Goal: Navigation & Orientation: Find specific page/section

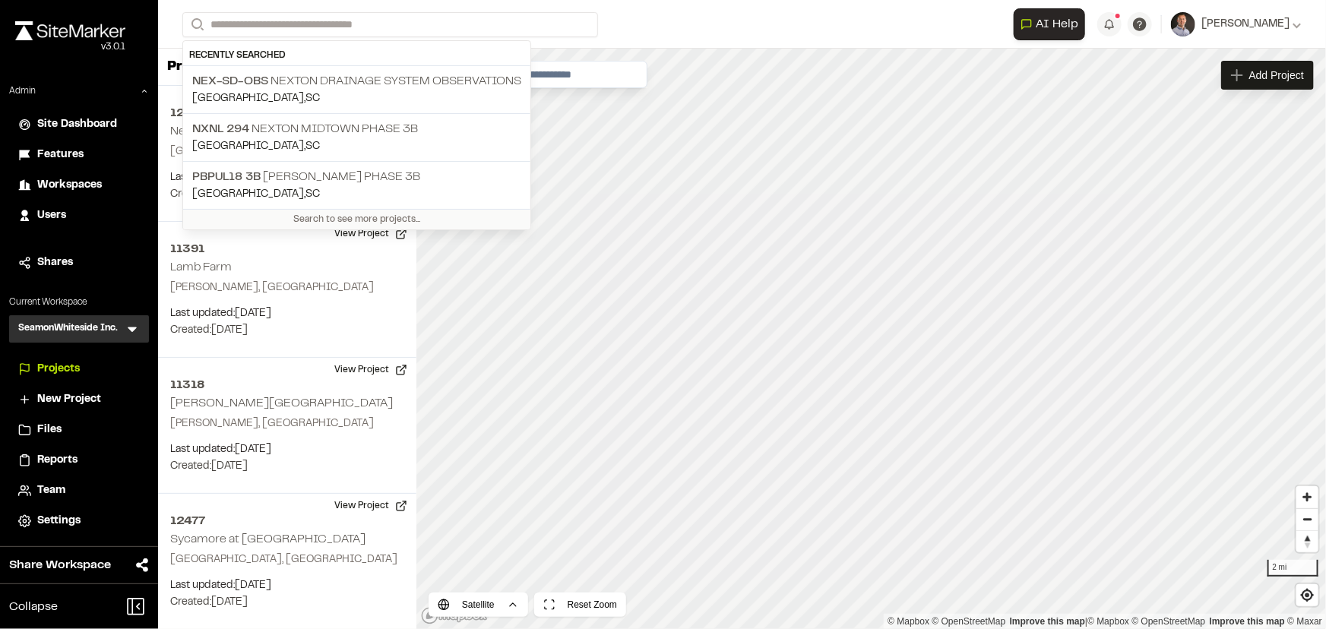
drag, startPoint x: 58, startPoint y: 364, endPoint x: 116, endPoint y: 198, distance: 176.2
click at [58, 364] on span "Projects" at bounding box center [58, 369] width 43 height 17
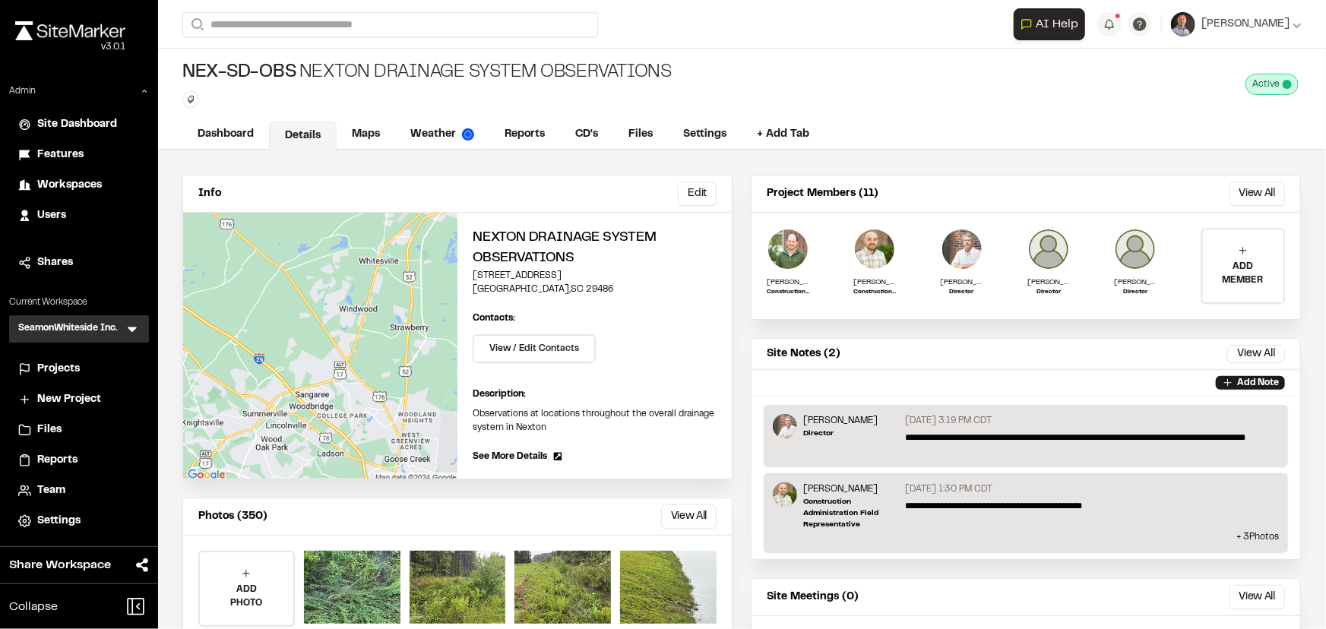
scroll to position [8, 0]
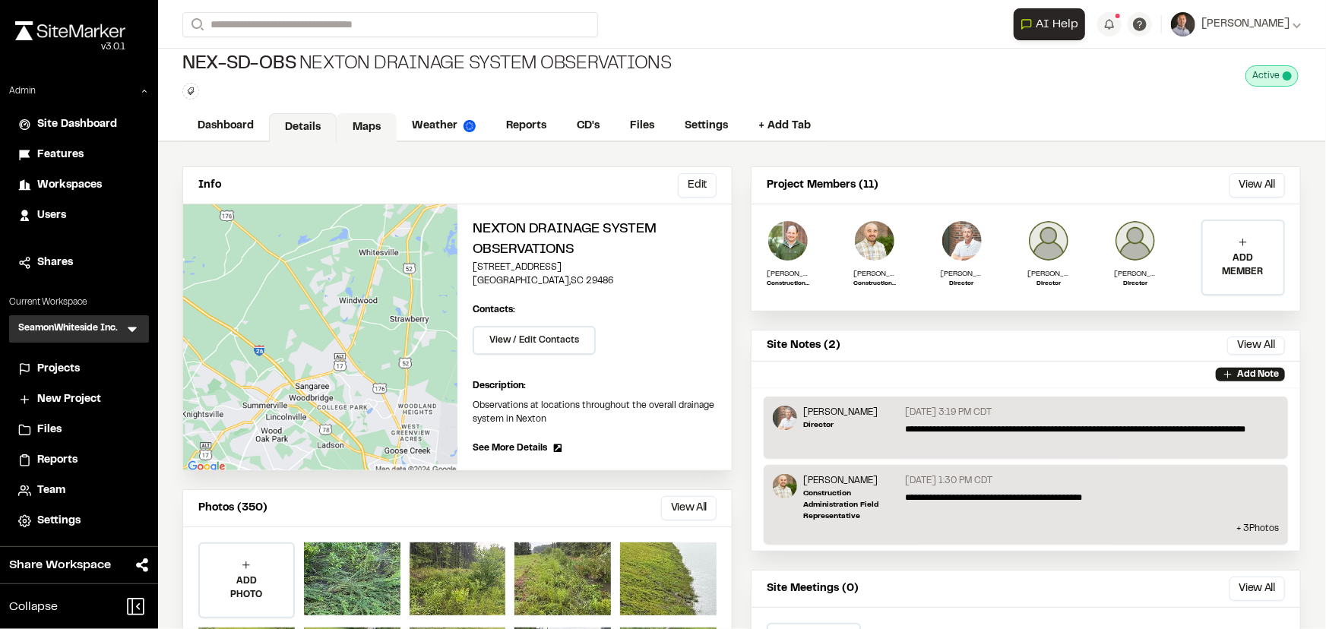
click at [360, 129] on link "Maps" at bounding box center [367, 127] width 60 height 29
